Goal: Task Accomplishment & Management: Use online tool/utility

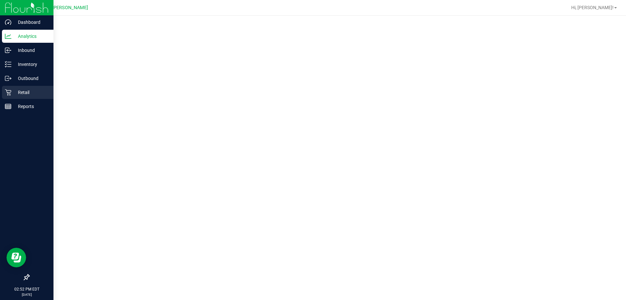
click at [11, 92] on icon at bounding box center [8, 92] width 7 height 7
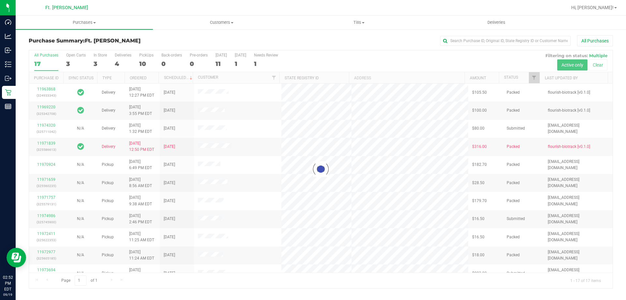
click at [149, 42] on h3 "Purchase Summary: Ft. [PERSON_NAME]" at bounding box center [126, 41] width 195 height 6
click at [145, 58] on div at bounding box center [321, 169] width 584 height 238
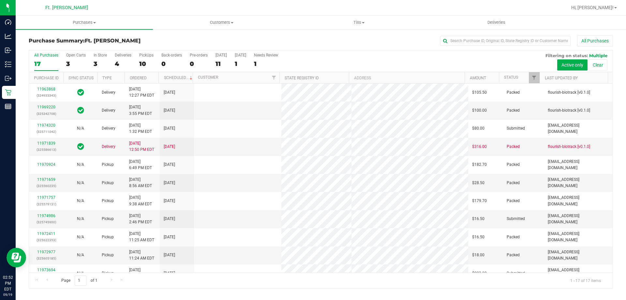
click at [145, 58] on label "PickUps 10" at bounding box center [146, 62] width 14 height 18
click at [0, 0] on input "PickUps 10" at bounding box center [0, 0] width 0 height 0
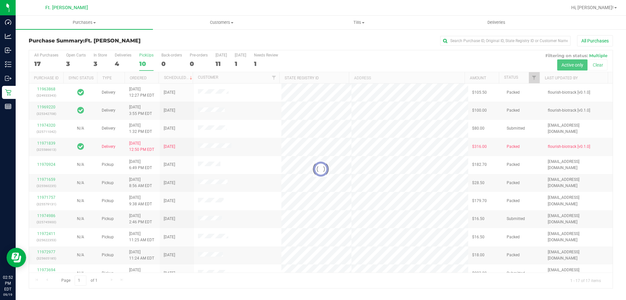
click at [150, 40] on h3 "Purchase Summary: Ft. [PERSON_NAME]" at bounding box center [126, 41] width 195 height 6
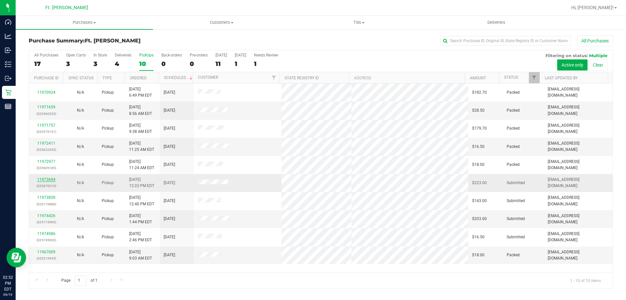
click at [52, 178] on link "11973694" at bounding box center [46, 179] width 18 height 5
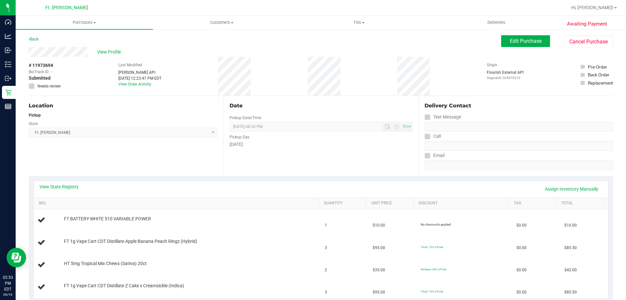
click at [140, 70] on div "[PERSON_NAME] API" at bounding box center [139, 72] width 43 height 6
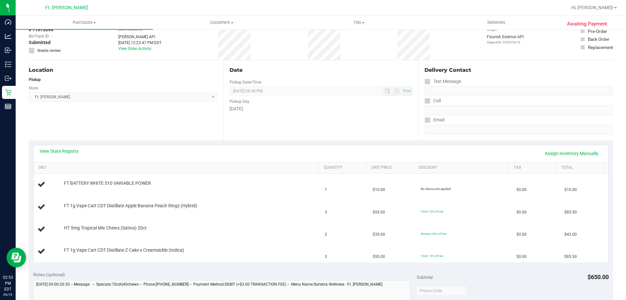
scroll to position [98, 0]
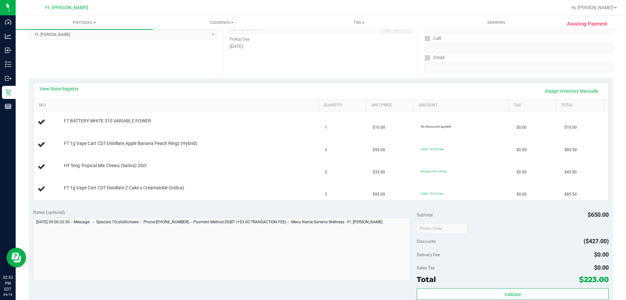
click at [151, 54] on div "Location Pickup Store Ft. [PERSON_NAME] Select Store [PERSON_NAME][GEOGRAPHIC_D…" at bounding box center [126, 38] width 195 height 80
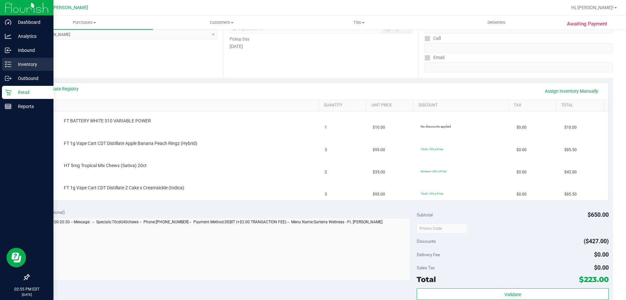
click at [13, 65] on p "Inventory" at bounding box center [30, 64] width 39 height 8
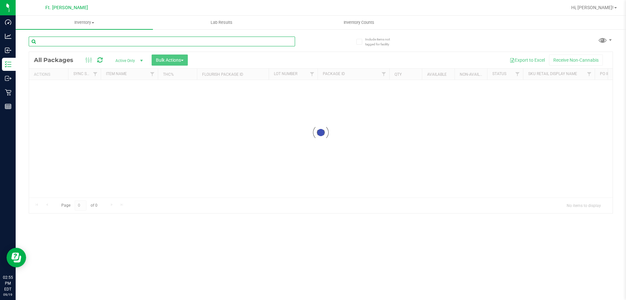
click at [130, 46] on input "text" at bounding box center [162, 42] width 266 height 10
click at [132, 42] on input "text" at bounding box center [162, 42] width 266 height 10
click at [132, 39] on input "text" at bounding box center [162, 42] width 266 height 10
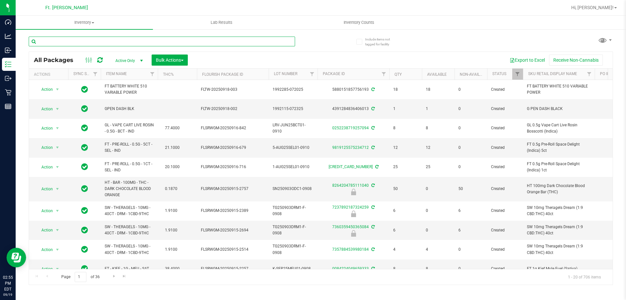
click at [132, 39] on input "text" at bounding box center [162, 42] width 266 height 10
type input "pj"
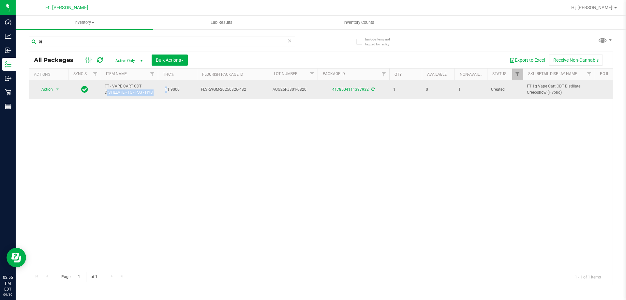
drag, startPoint x: 166, startPoint y: 92, endPoint x: 126, endPoint y: 88, distance: 41.0
click at [126, 88] on span "FT - VAPE CART CDT DISTILLATE - 1G - PJ3 - HYB" at bounding box center [129, 89] width 49 height 12
drag, startPoint x: 171, startPoint y: 90, endPoint x: 188, endPoint y: 88, distance: 17.7
click at [188, 88] on td "81.9000" at bounding box center [177, 89] width 39 height 19
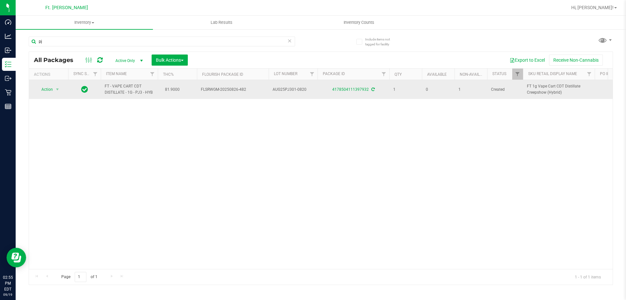
click at [188, 88] on td "81.9000" at bounding box center [177, 89] width 39 height 19
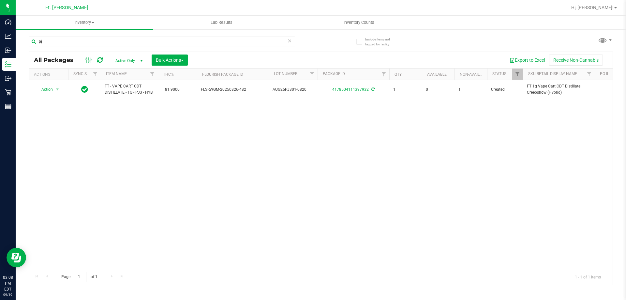
click at [188, 172] on div "Action Action Adjust qty Create package Edit attributes Global inventory Locate…" at bounding box center [321, 174] width 584 height 189
